Goal: Transaction & Acquisition: Purchase product/service

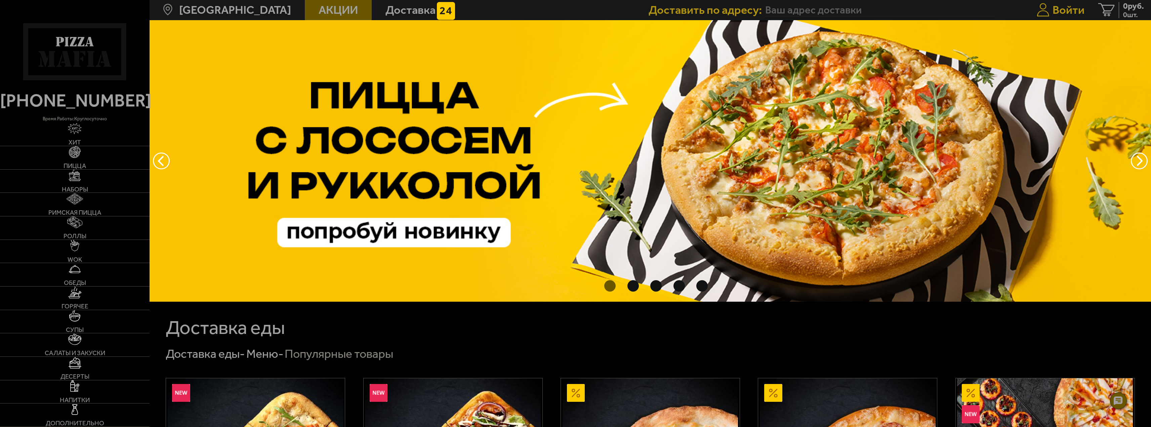
click at [1058, 9] on span "Войти" at bounding box center [1069, 9] width 32 height 11
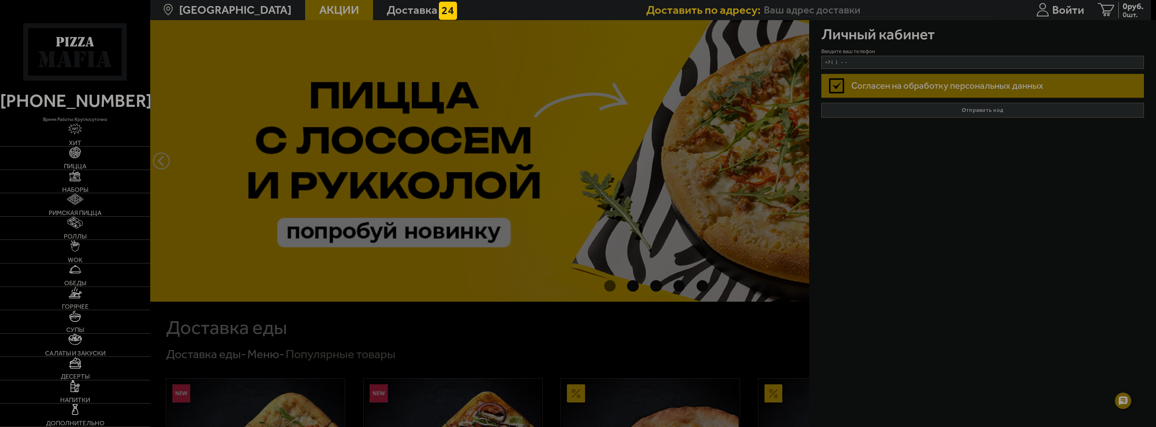
click at [880, 62] on input "+7 ( ) - -" at bounding box center [982, 62] width 323 height 13
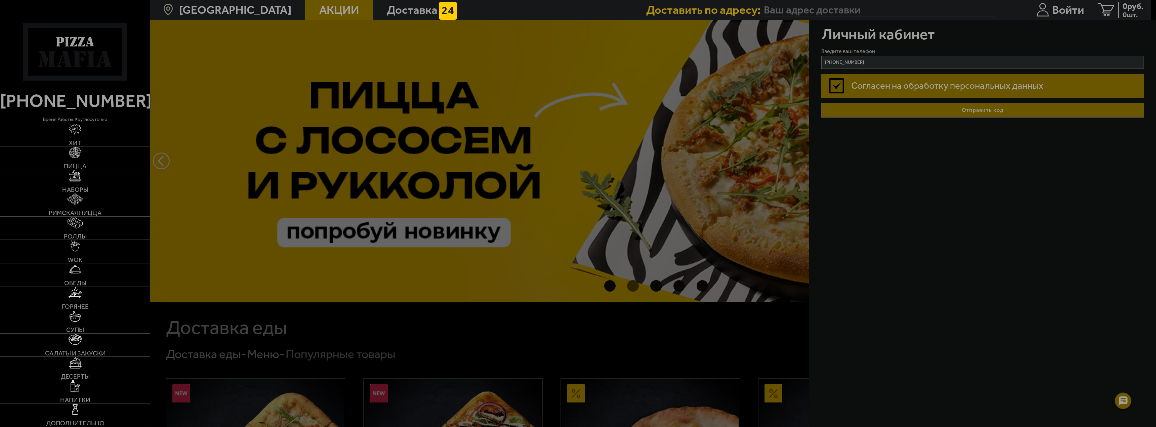
type input "+7 (921) 789-46-79"
click at [937, 110] on button "Отправить код" at bounding box center [982, 110] width 323 height 15
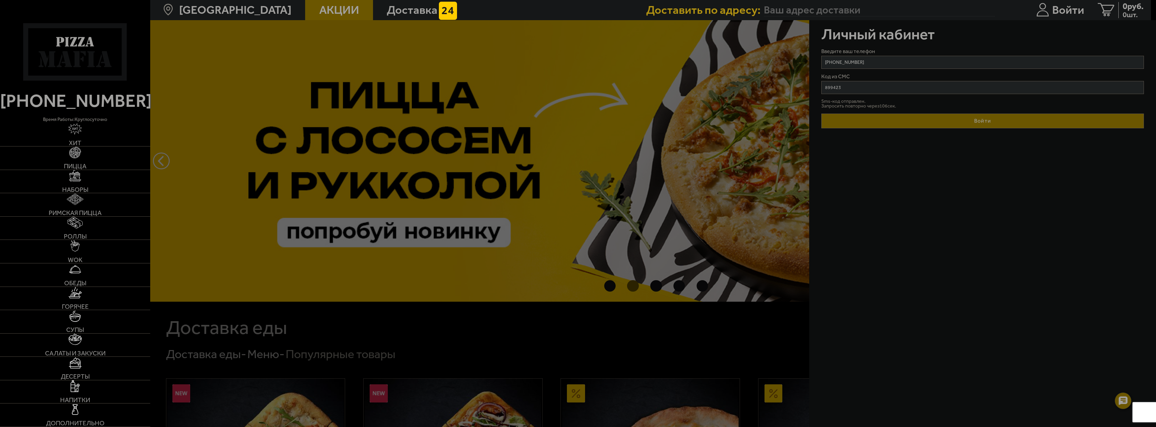
type input "899423"
click at [990, 123] on button "Войти" at bounding box center [982, 121] width 323 height 15
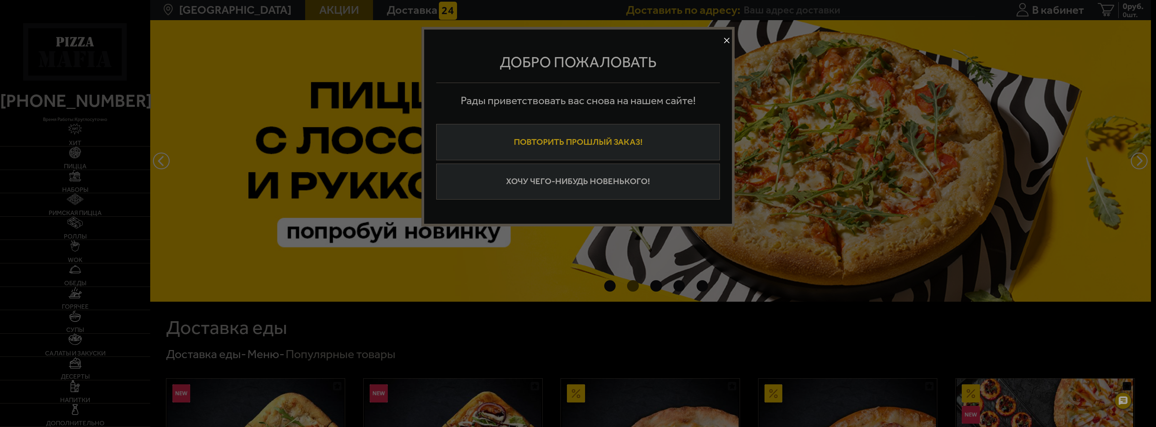
click at [655, 146] on button "Повторить прошлый заказ!" at bounding box center [578, 142] width 284 height 36
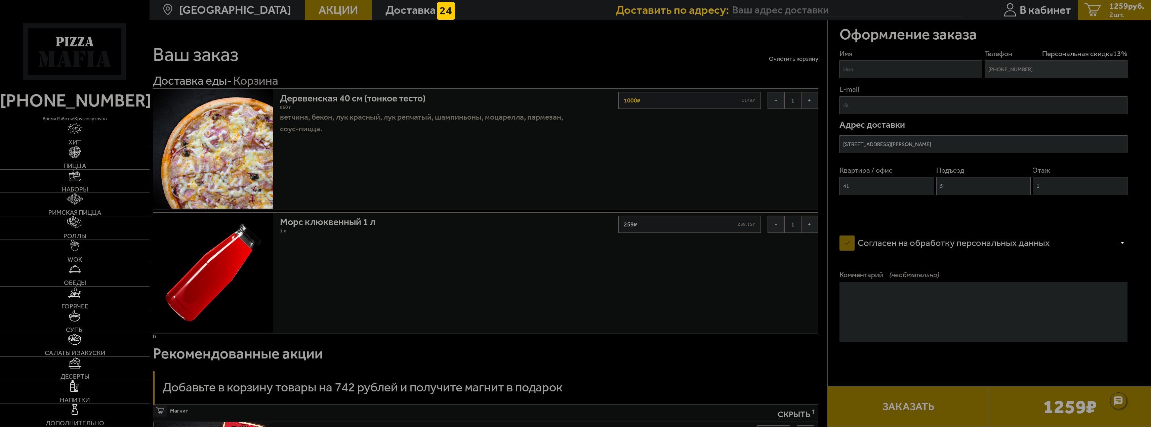
type input "[STREET_ADDRESS][PERSON_NAME]"
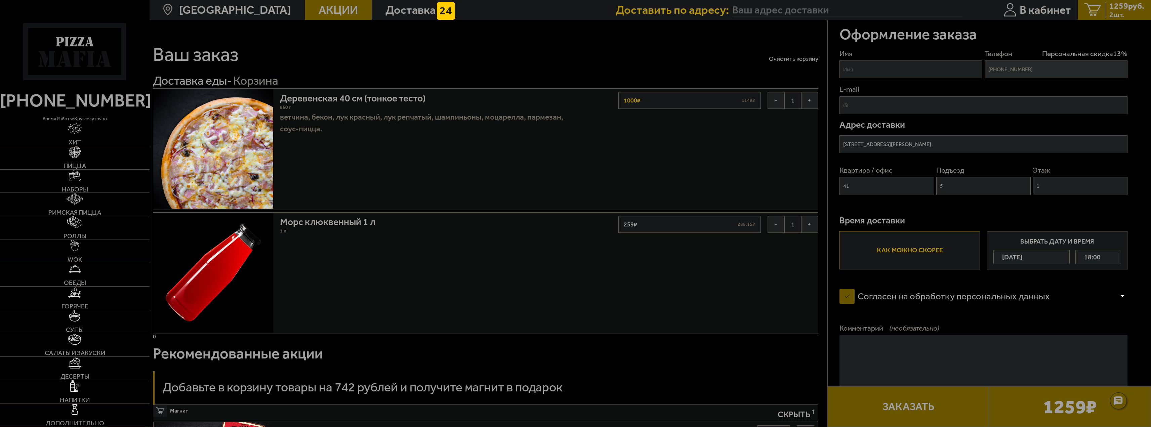
click at [879, 75] on input "Имя" at bounding box center [911, 69] width 143 height 18
click at [886, 70] on input "Имя" at bounding box center [911, 69] width 143 height 18
type input "Дима"
click at [771, 227] on button "−" at bounding box center [776, 224] width 17 height 17
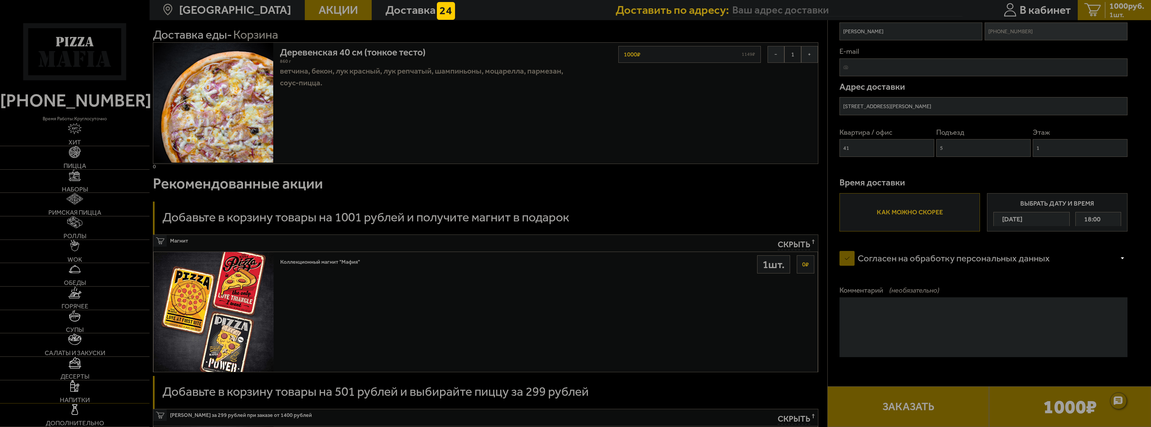
scroll to position [67, 0]
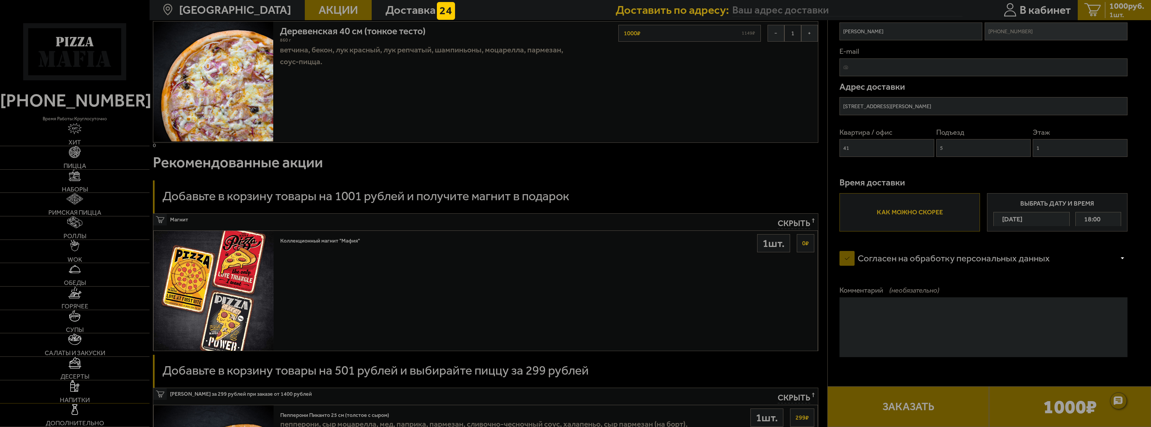
click at [75, 385] on img at bounding box center [74, 385] width 9 height 11
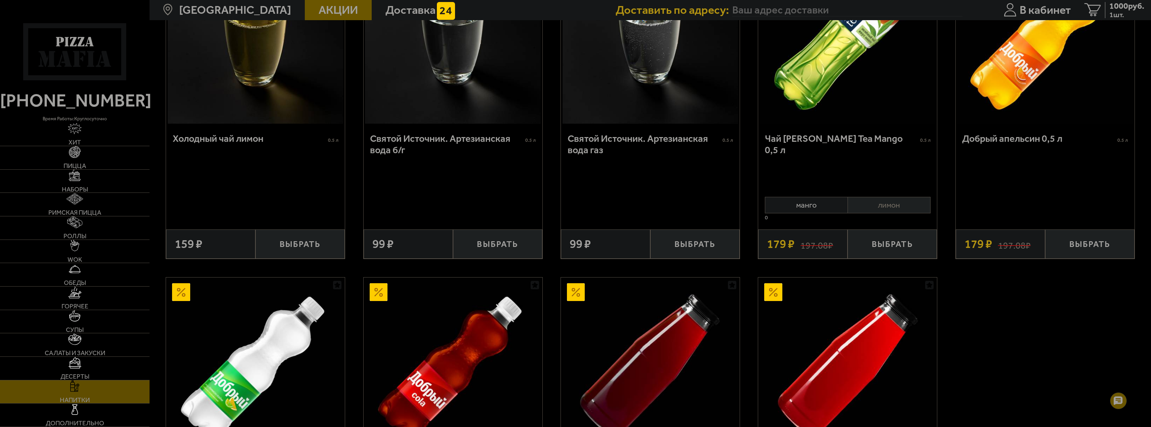
scroll to position [437, 0]
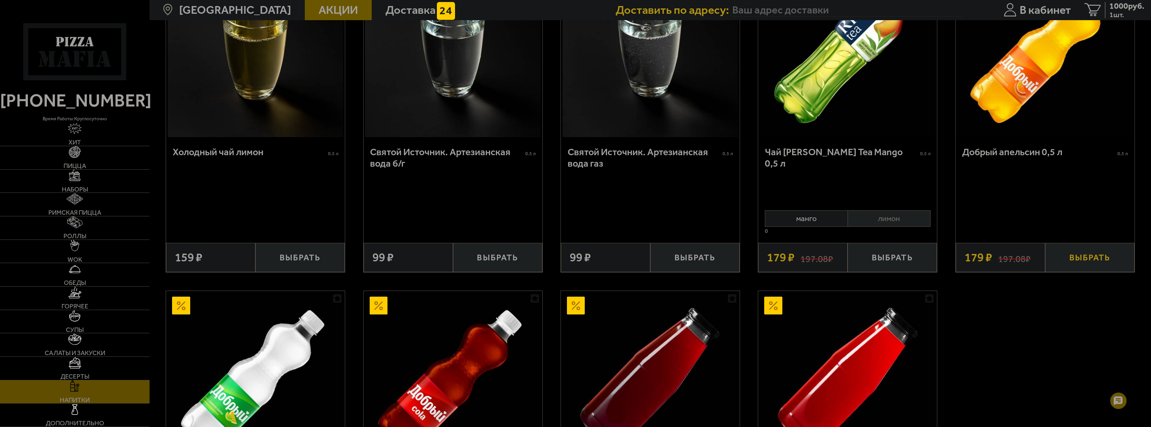
click at [1094, 261] on button "Выбрать" at bounding box center [1089, 257] width 89 height 29
click at [1125, 7] on span "1179 руб." at bounding box center [1126, 6] width 35 height 8
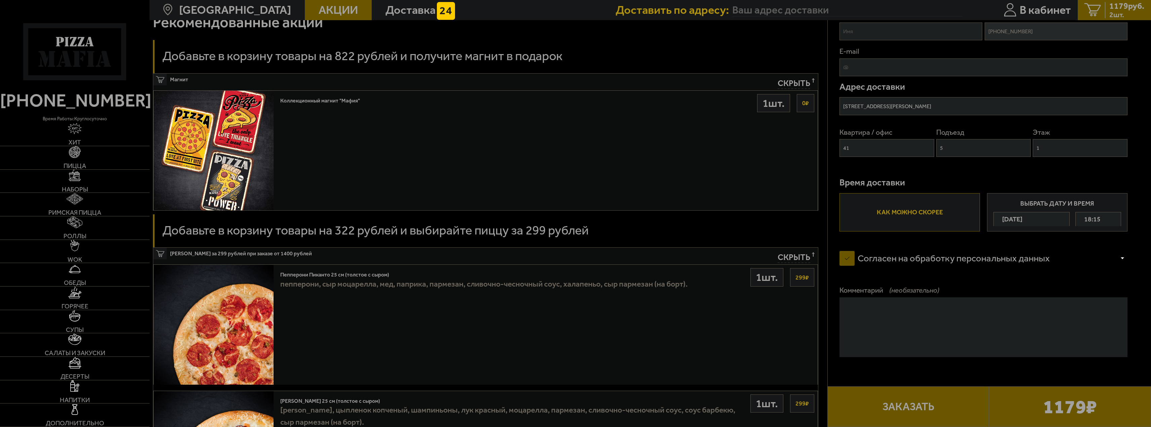
scroll to position [336, 0]
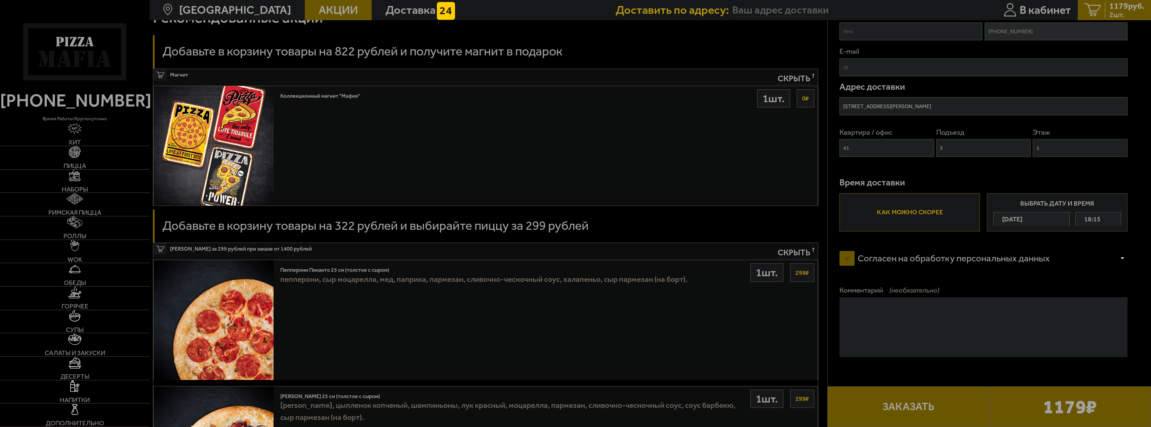
click at [803, 254] on span "Скрыть" at bounding box center [794, 253] width 33 height 11
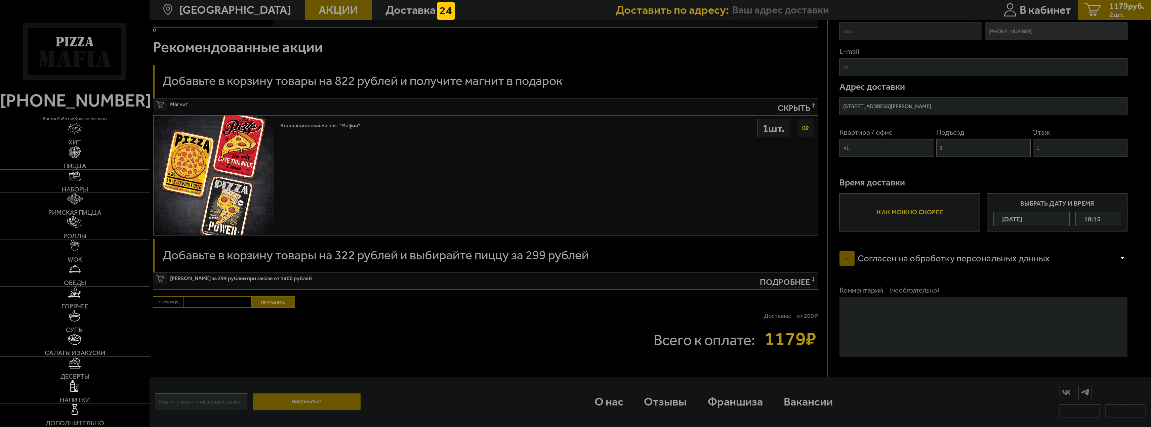
scroll to position [309, 0]
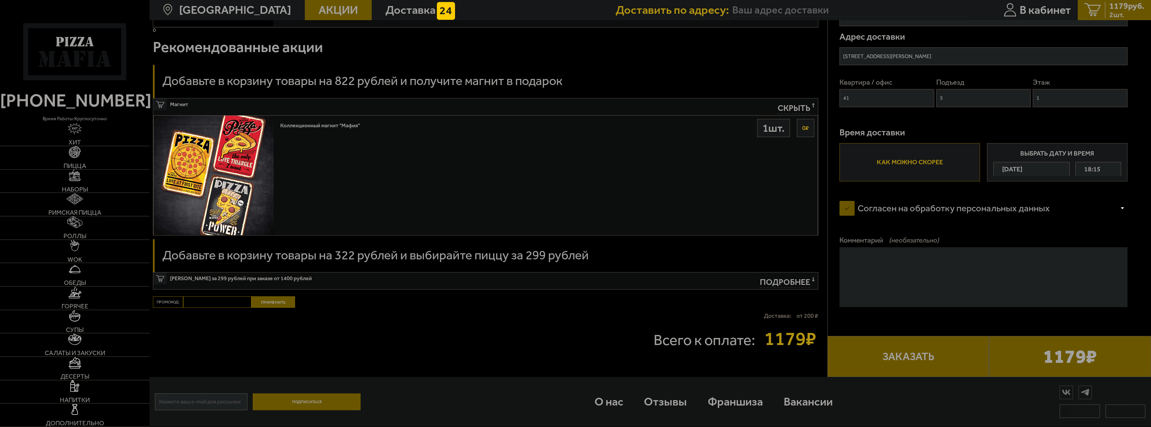
click at [945, 360] on button "Заказать" at bounding box center [908, 356] width 162 height 41
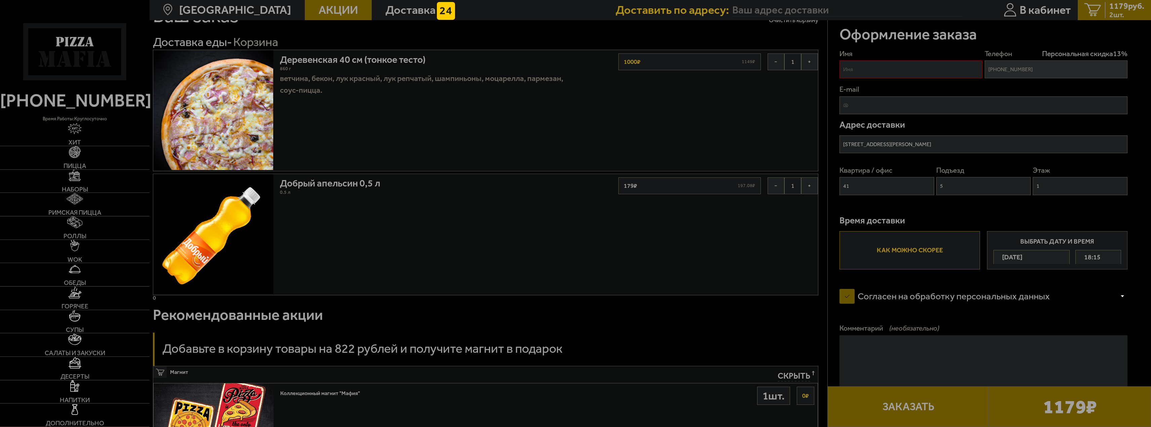
scroll to position [0, 0]
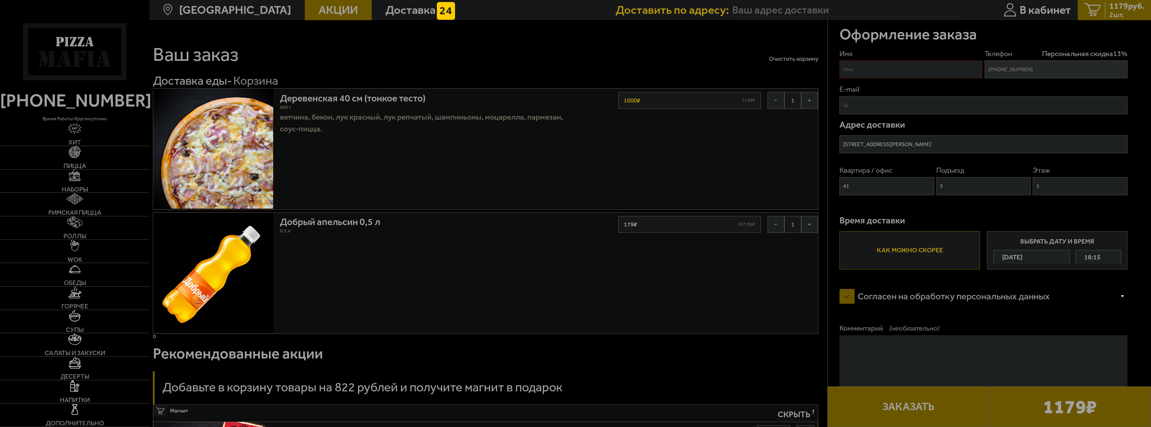
click at [917, 411] on button "Заказать" at bounding box center [908, 406] width 162 height 41
click at [919, 70] on input "Имя" at bounding box center [911, 69] width 143 height 18
type input "Дима"
click at [900, 414] on button "Заказать" at bounding box center [908, 406] width 162 height 41
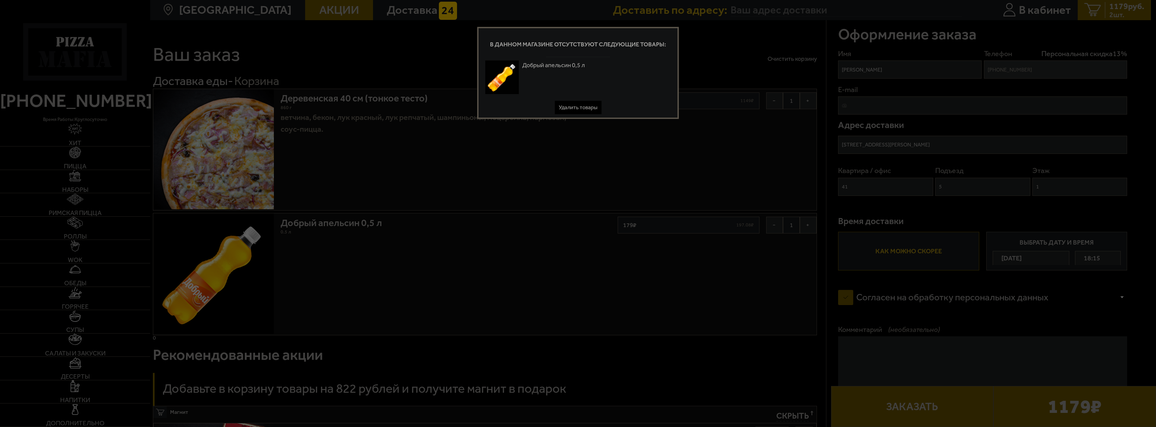
click at [576, 108] on button "Удалить товары" at bounding box center [578, 107] width 47 height 13
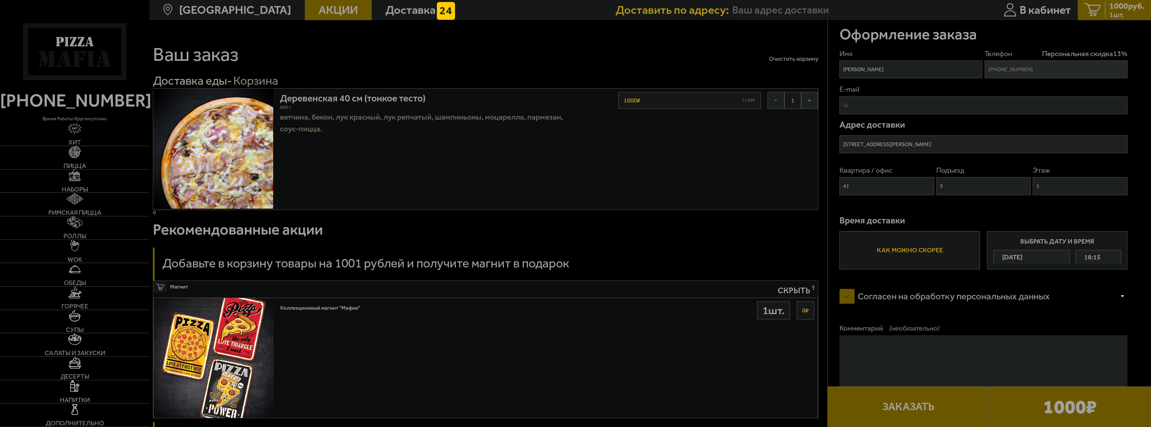
click at [71, 389] on img at bounding box center [74, 385] width 9 height 11
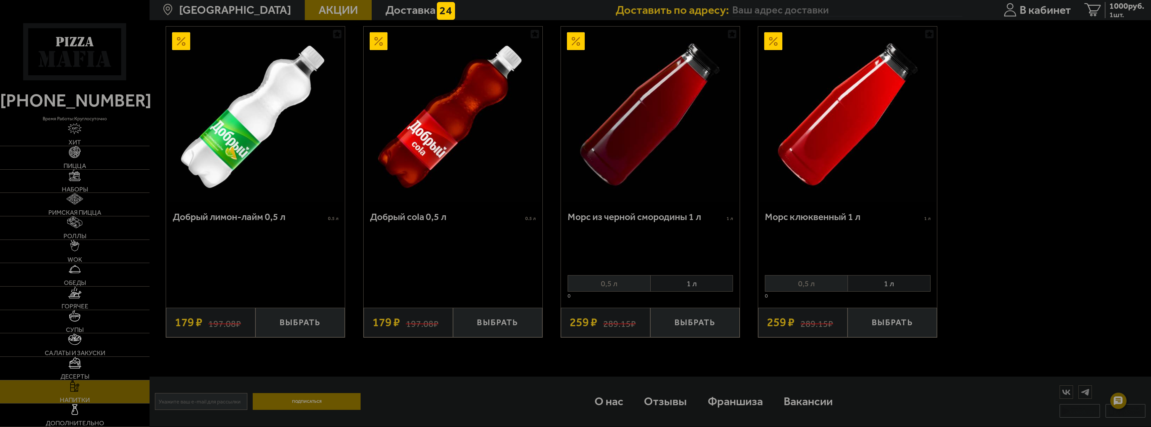
scroll to position [706, 0]
click at [501, 323] on button "Выбрать" at bounding box center [497, 322] width 89 height 29
click at [1125, 8] on span "1179 руб." at bounding box center [1126, 6] width 35 height 8
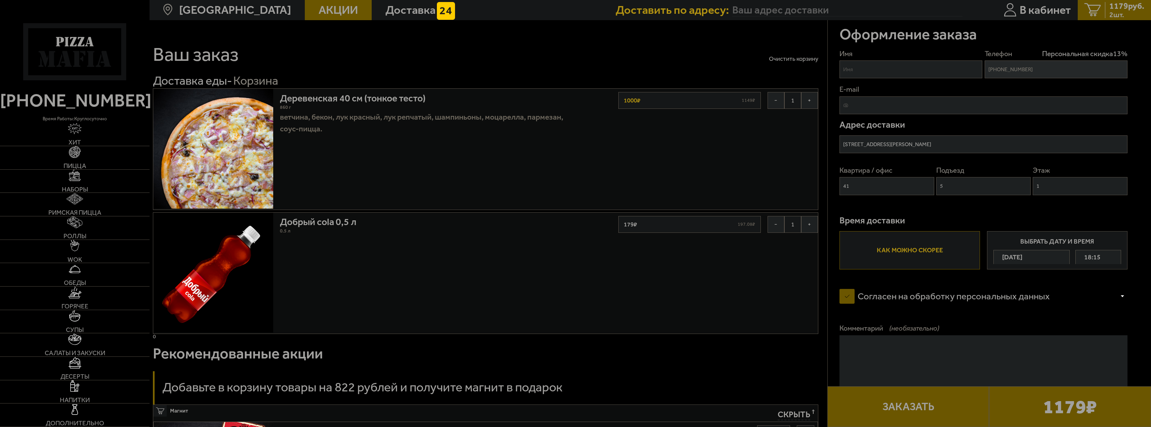
click at [890, 70] on input "Имя" at bounding box center [911, 69] width 143 height 18
type input "Дима"
click at [910, 407] on button "Заказать" at bounding box center [908, 406] width 162 height 41
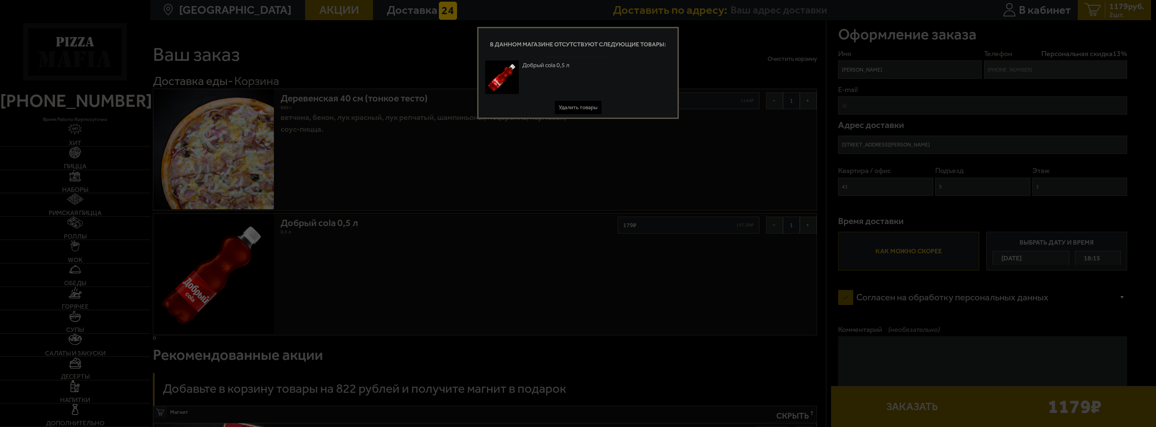
click at [561, 107] on button "Удалить товары" at bounding box center [578, 107] width 47 height 13
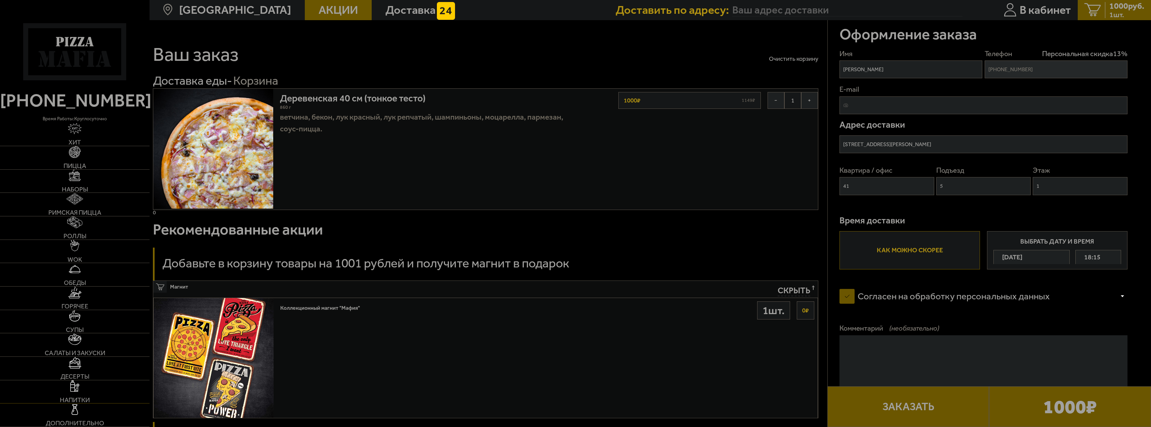
click at [74, 384] on img at bounding box center [74, 385] width 9 height 11
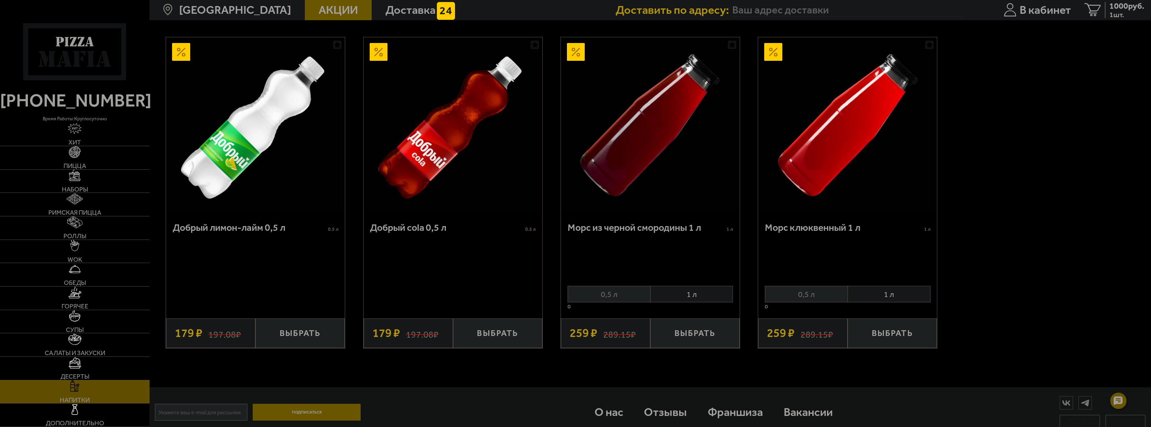
scroll to position [706, 0]
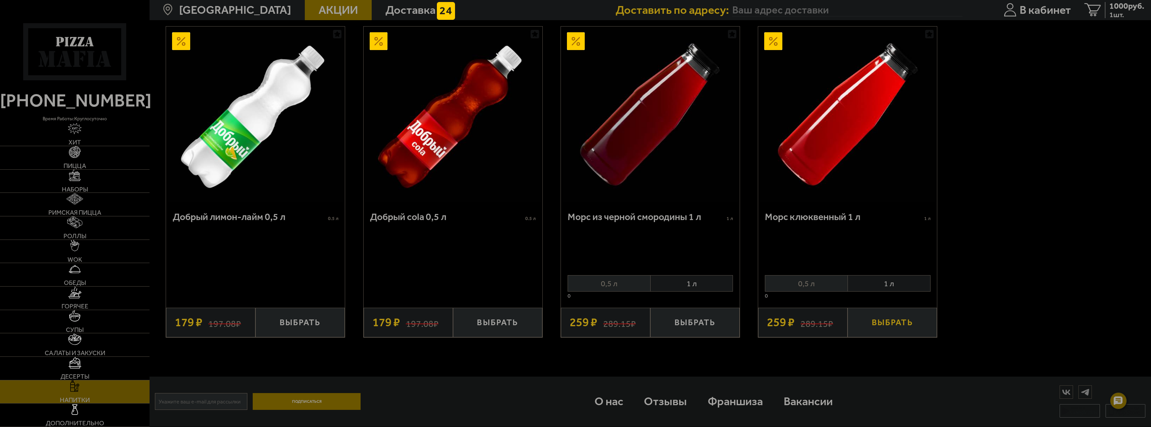
click at [890, 321] on button "Выбрать" at bounding box center [892, 322] width 89 height 29
click at [1119, 6] on span "1259 руб." at bounding box center [1126, 6] width 35 height 8
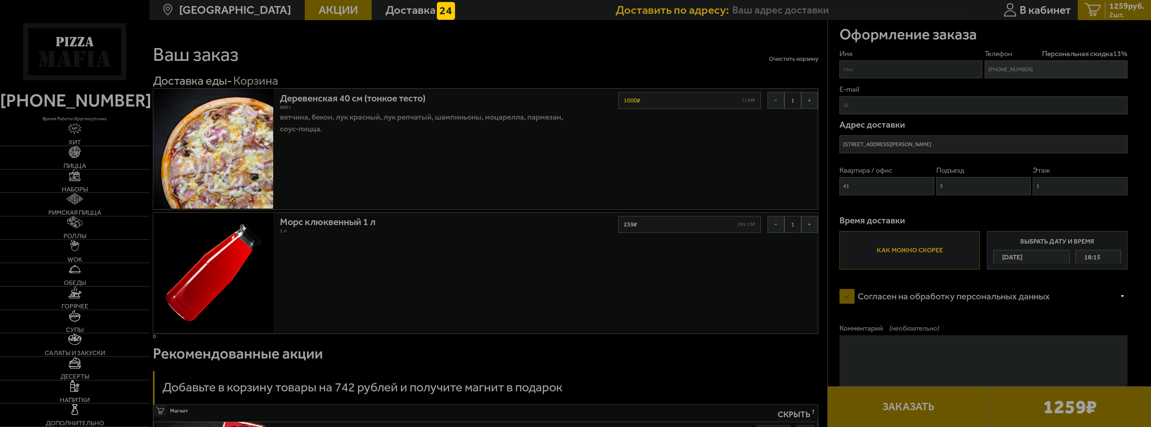
click at [880, 72] on input "Имя" at bounding box center [911, 69] width 143 height 18
type input "Дима"
click at [910, 410] on button "Заказать" at bounding box center [908, 406] width 162 height 41
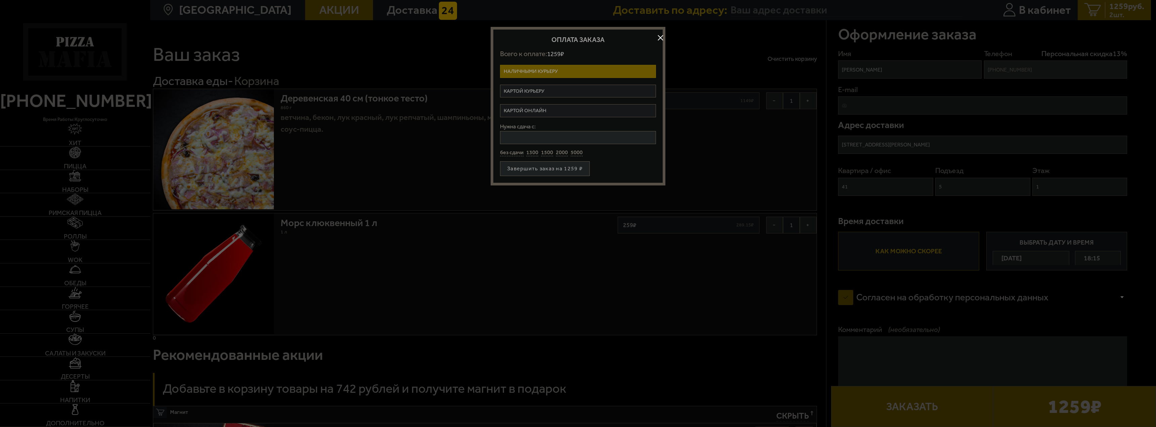
click at [533, 109] on label "Картой онлайн" at bounding box center [578, 110] width 156 height 13
click at [0, 0] on input "Картой онлайн" at bounding box center [0, 0] width 0 height 0
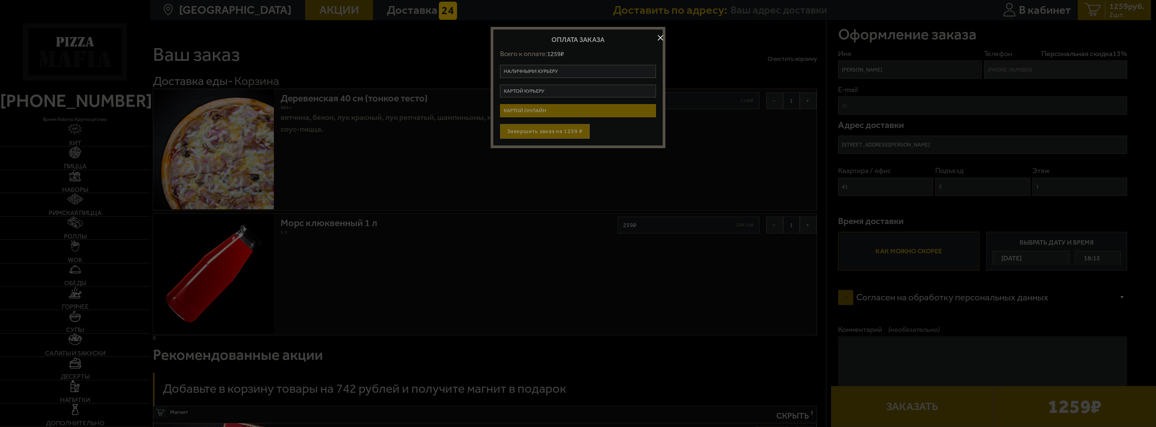
click at [536, 131] on button "Завершить заказ на 1259 ₽" at bounding box center [545, 131] width 90 height 15
